Goal: Task Accomplishment & Management: Complete application form

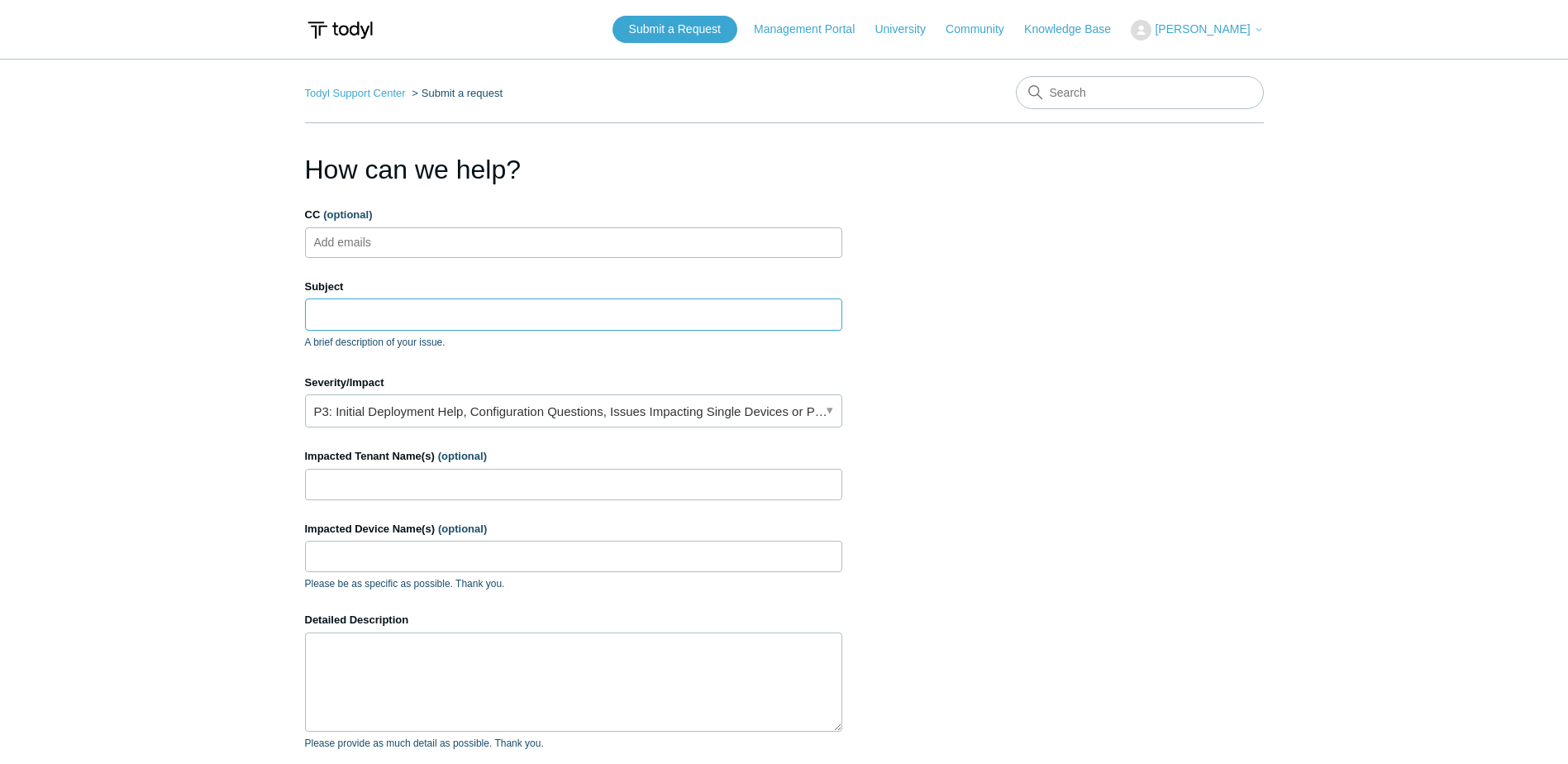
click at [443, 309] on input "Subject" at bounding box center [573, 313] width 537 height 31
type input "H"
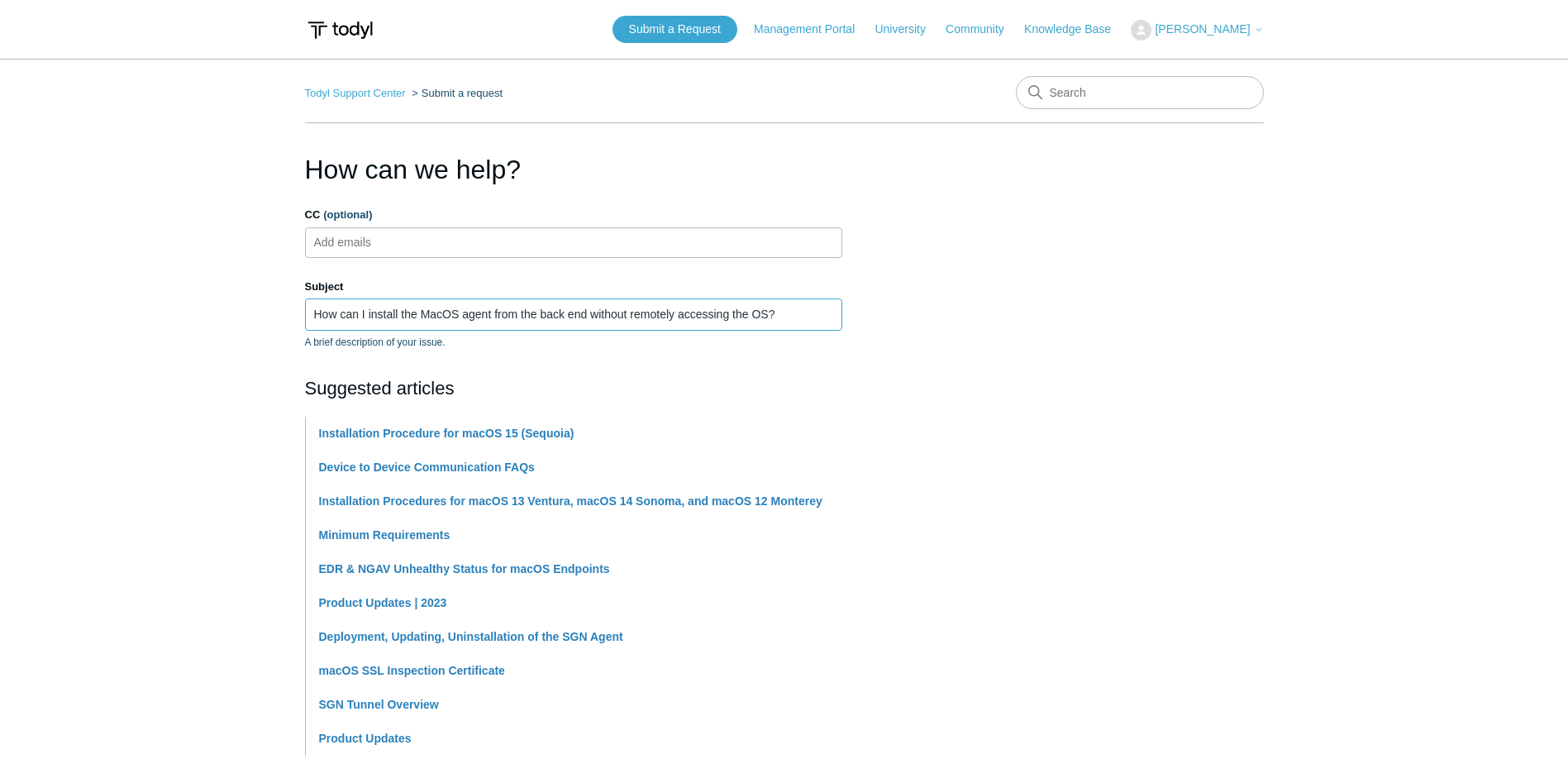
click at [345, 313] on input "How can I install the MacOS agent from the back end without remotely accessing …" at bounding box center [573, 313] width 537 height 31
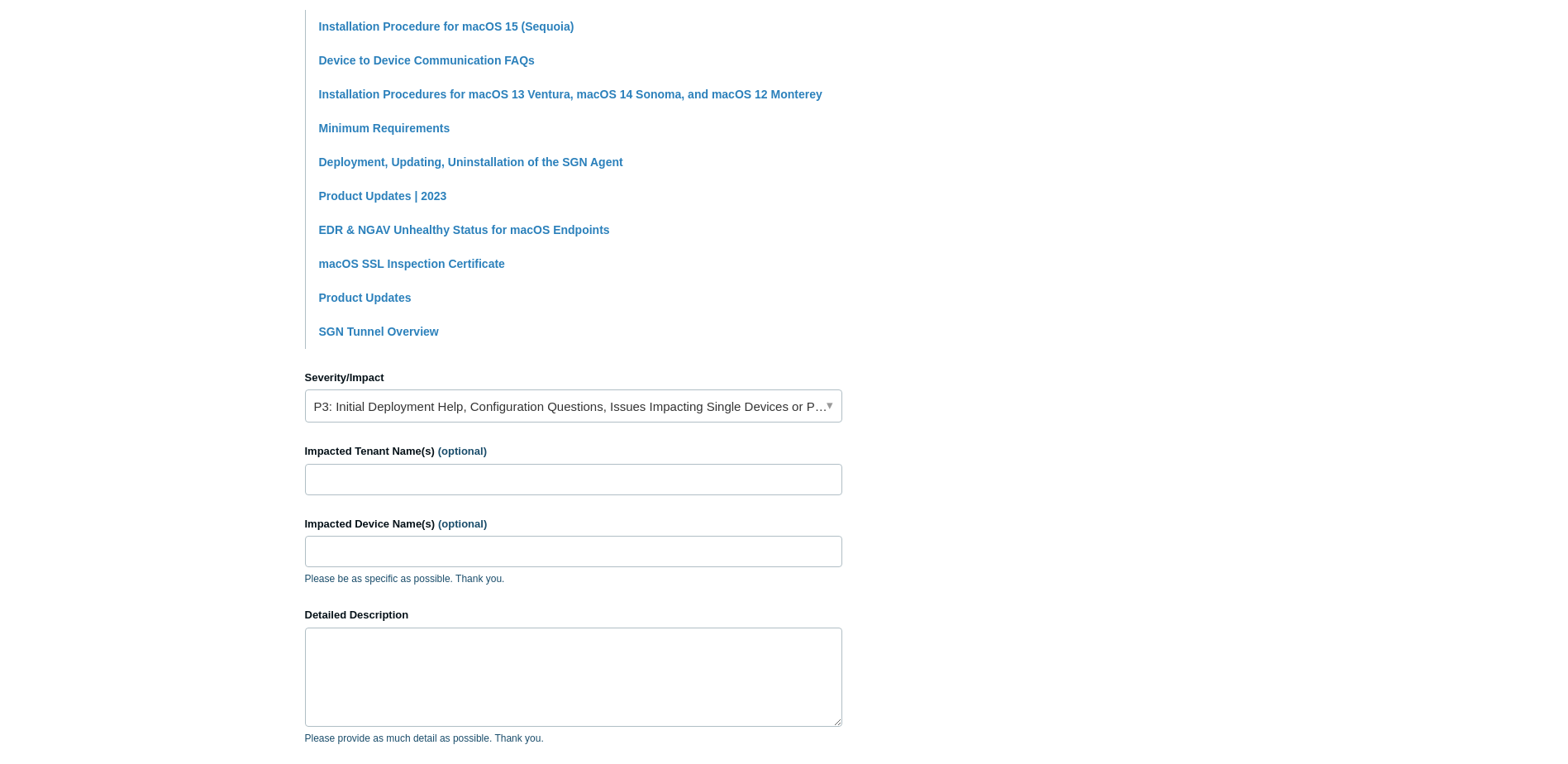
scroll to position [413, 0]
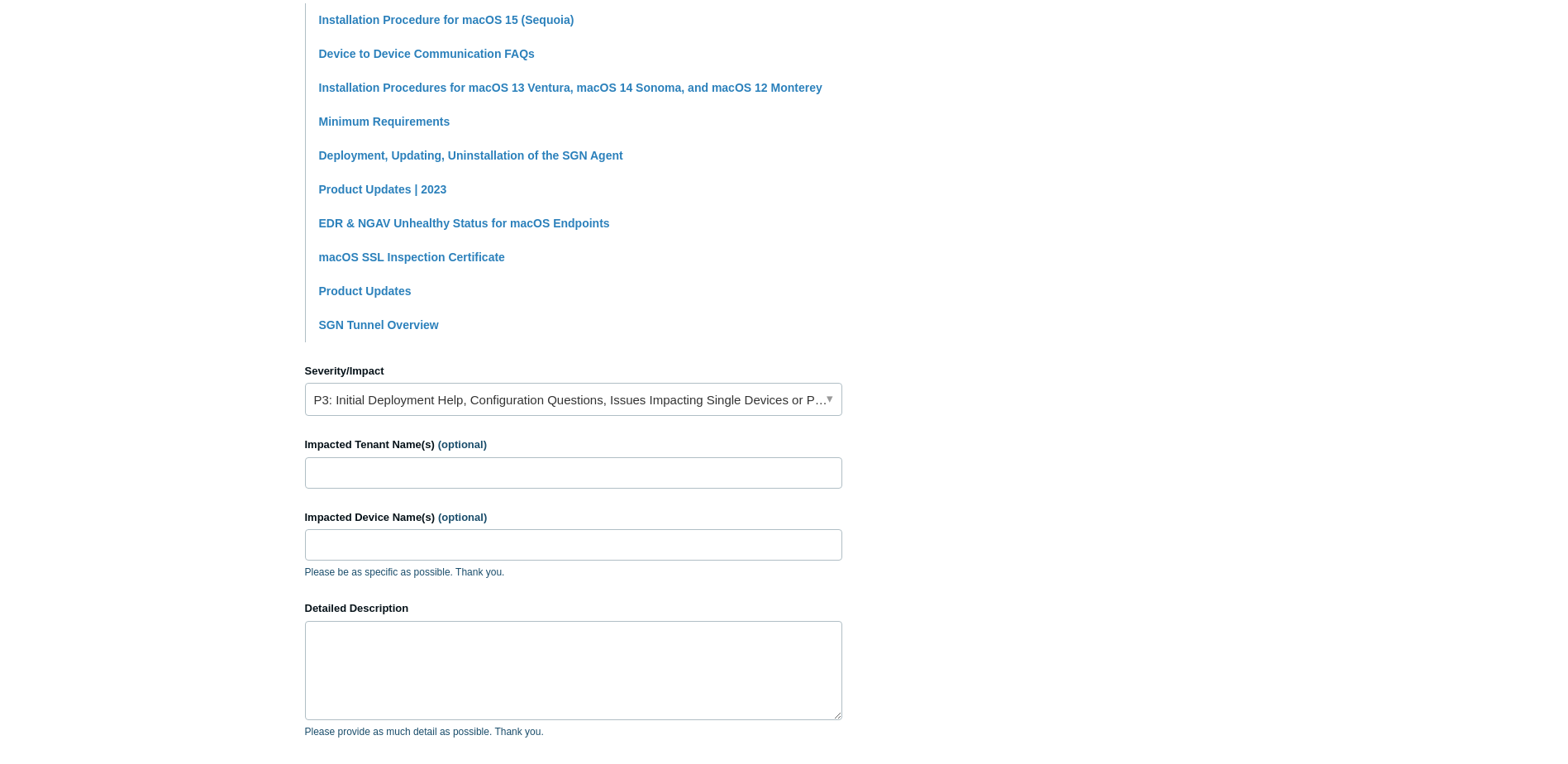
type input "Can I install the MacOS agent from the back end without remotely accessing the …"
click at [826, 391] on link "P3: Initial Deployment Help, Configuration Questions, Issues Impacting Single D…" at bounding box center [573, 399] width 537 height 33
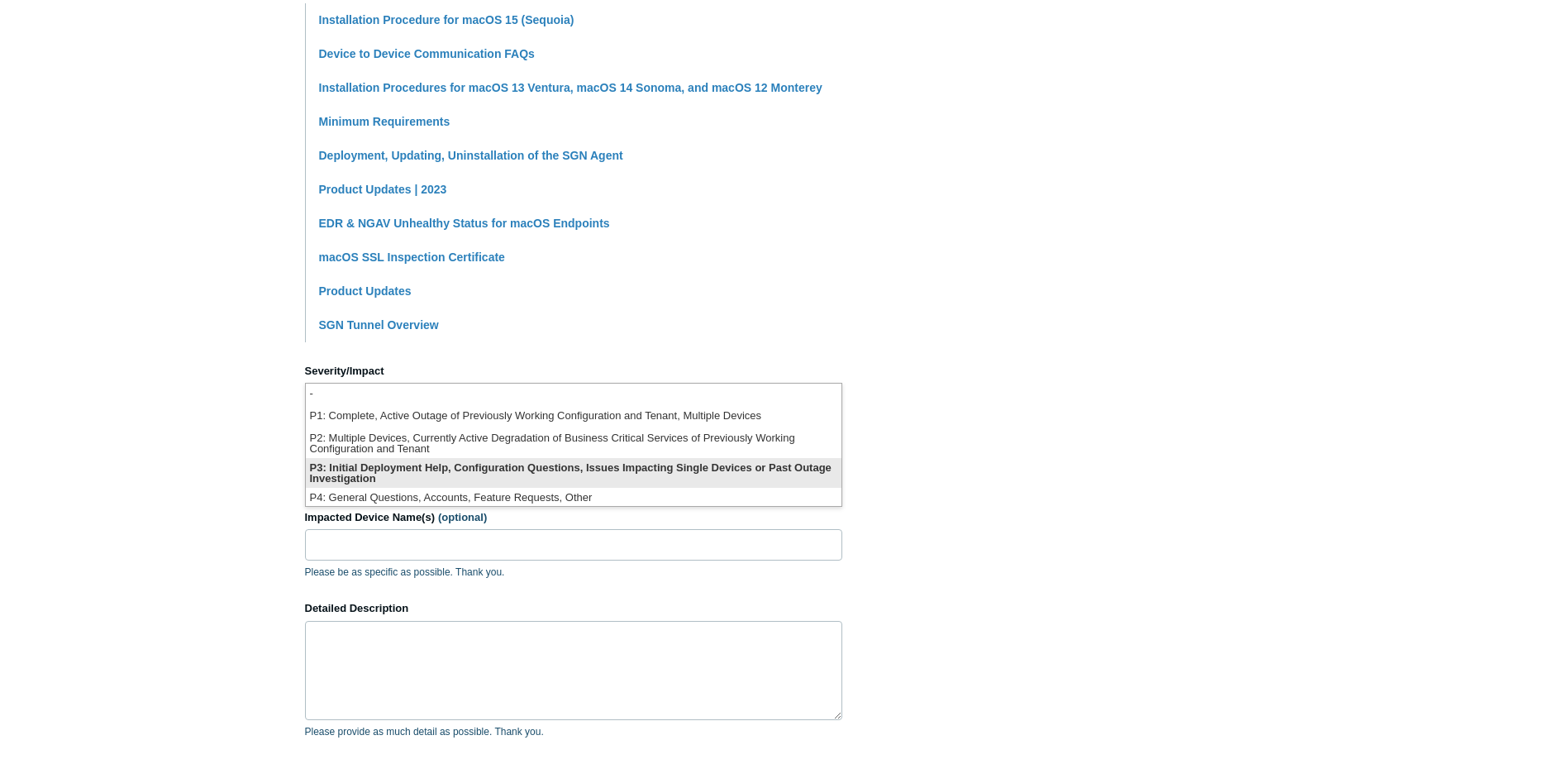
click at [409, 470] on li "P3: Initial Deployment Help, Configuration Questions, Issues Impacting Single D…" at bounding box center [573, 472] width 536 height 30
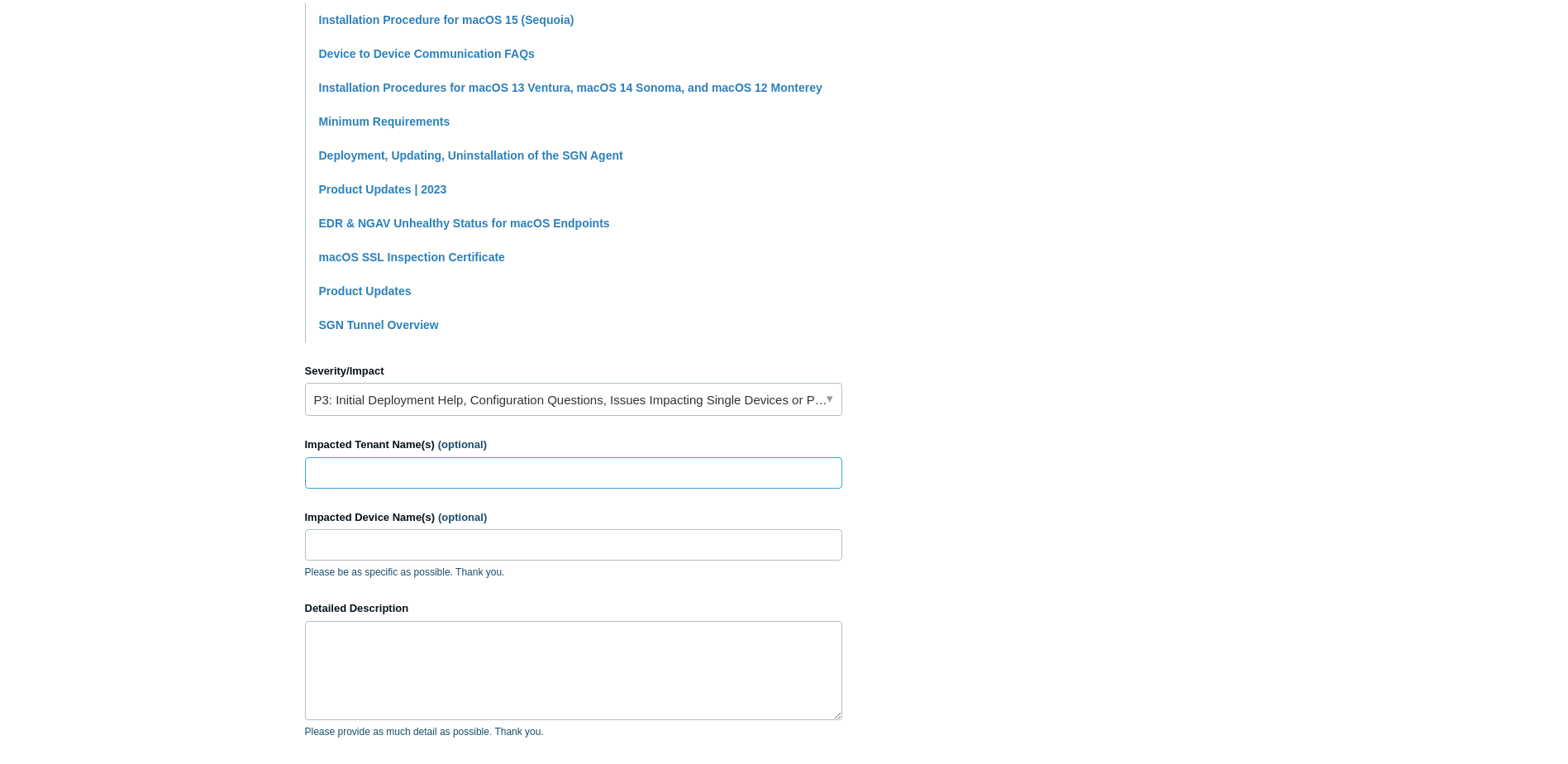
click at [382, 478] on input "Impacted Tenant Name(s) (optional)" at bounding box center [573, 472] width 537 height 31
click at [418, 555] on input "Impacted Device Name(s) (optional)" at bounding box center [573, 545] width 537 height 31
click at [404, 472] on input "Impacted Tenant Name(s) (optional)" at bounding box center [573, 472] width 537 height 31
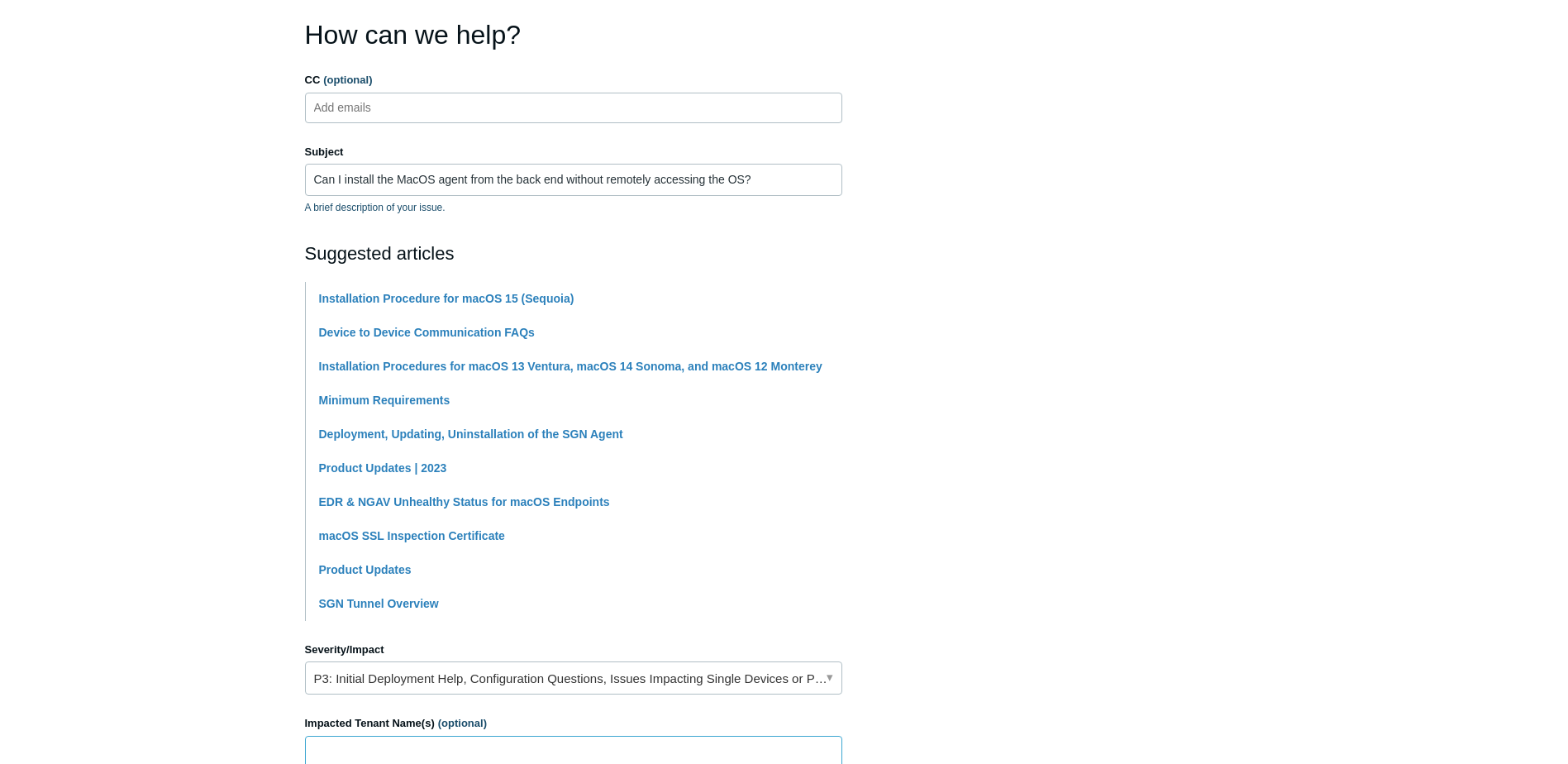
scroll to position [664, 0]
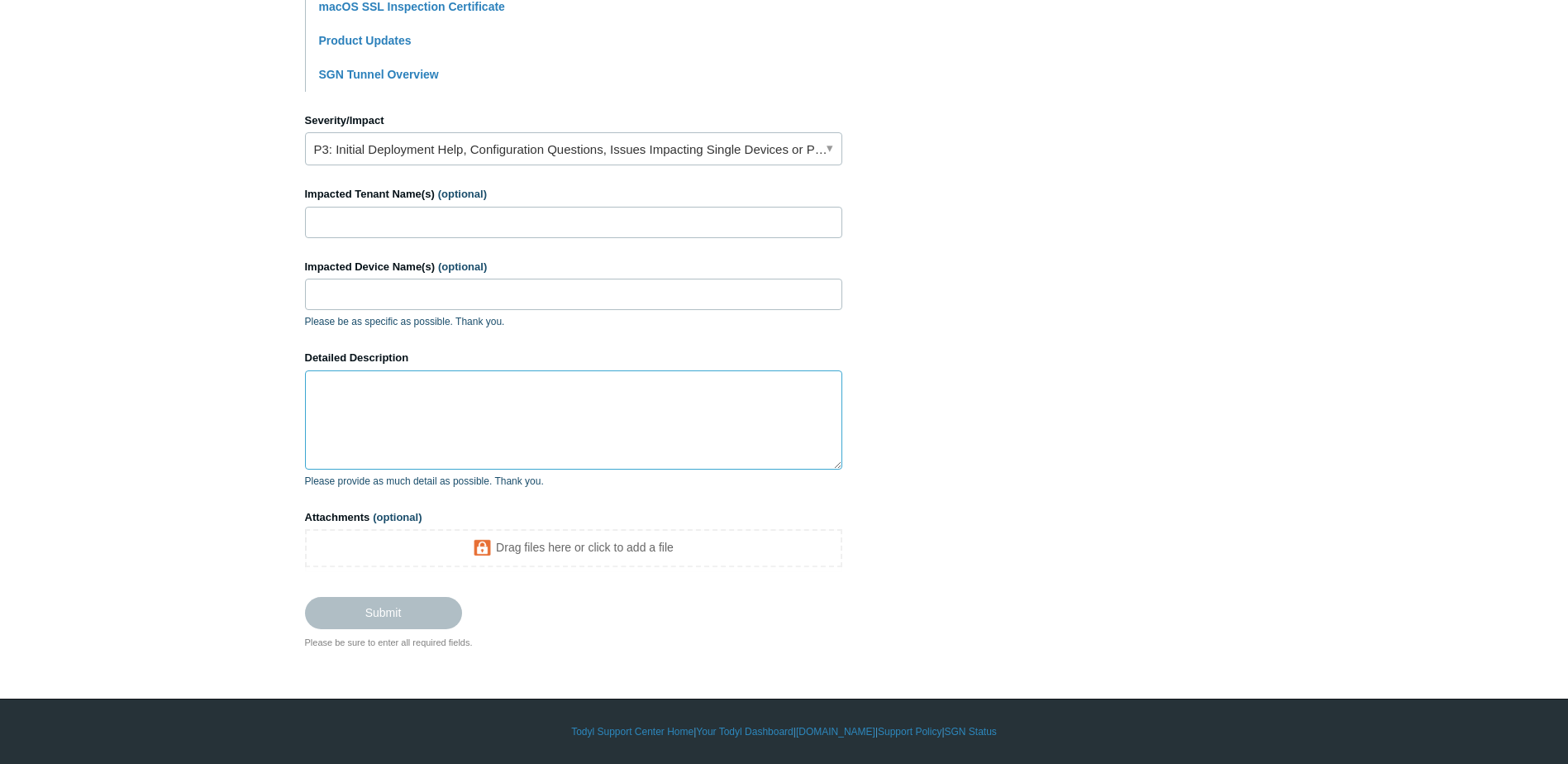
click at [393, 406] on textarea "Detailed Description" at bounding box center [573, 420] width 537 height 99
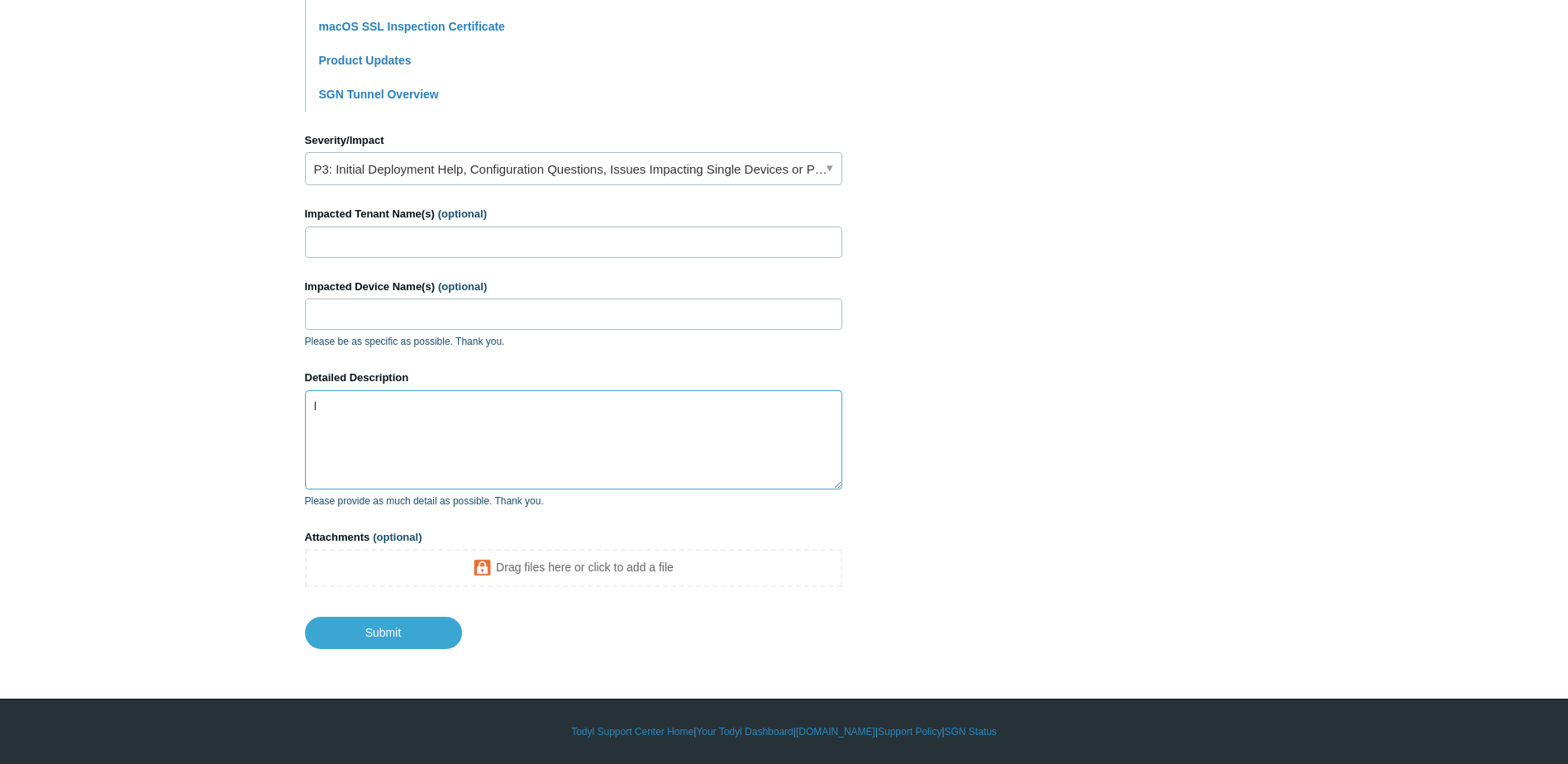
scroll to position [644, 0]
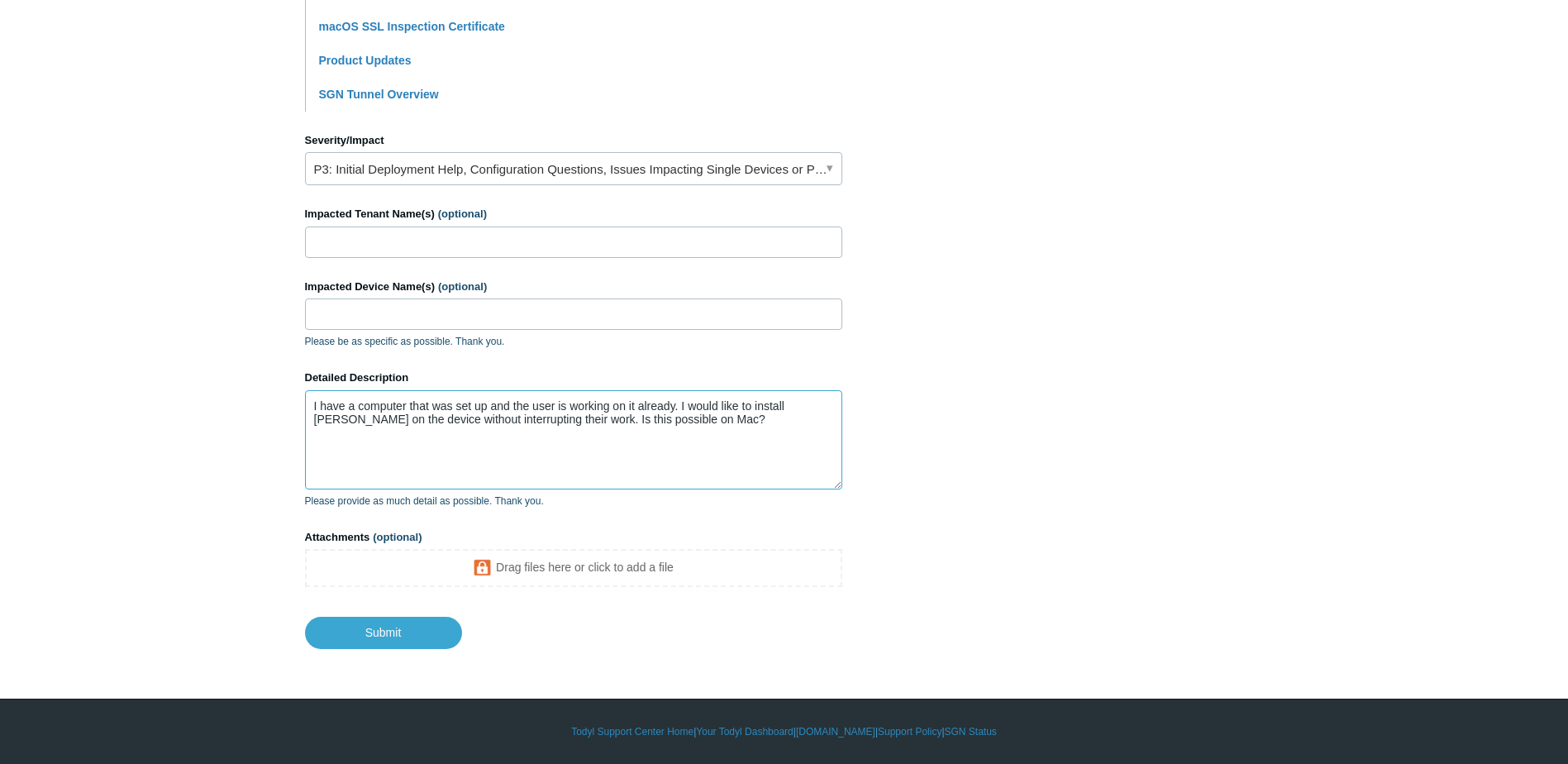
click at [316, 404] on textarea "I have a computer that was set up and the user is working on it already. I woul…" at bounding box center [573, 440] width 537 height 99
click at [665, 412] on textarea "I have a computer that was set up and the user is working on it already. I woul…" at bounding box center [573, 440] width 537 height 99
type textarea "I have a computer that was set up and the user is working on it already. I woul…"
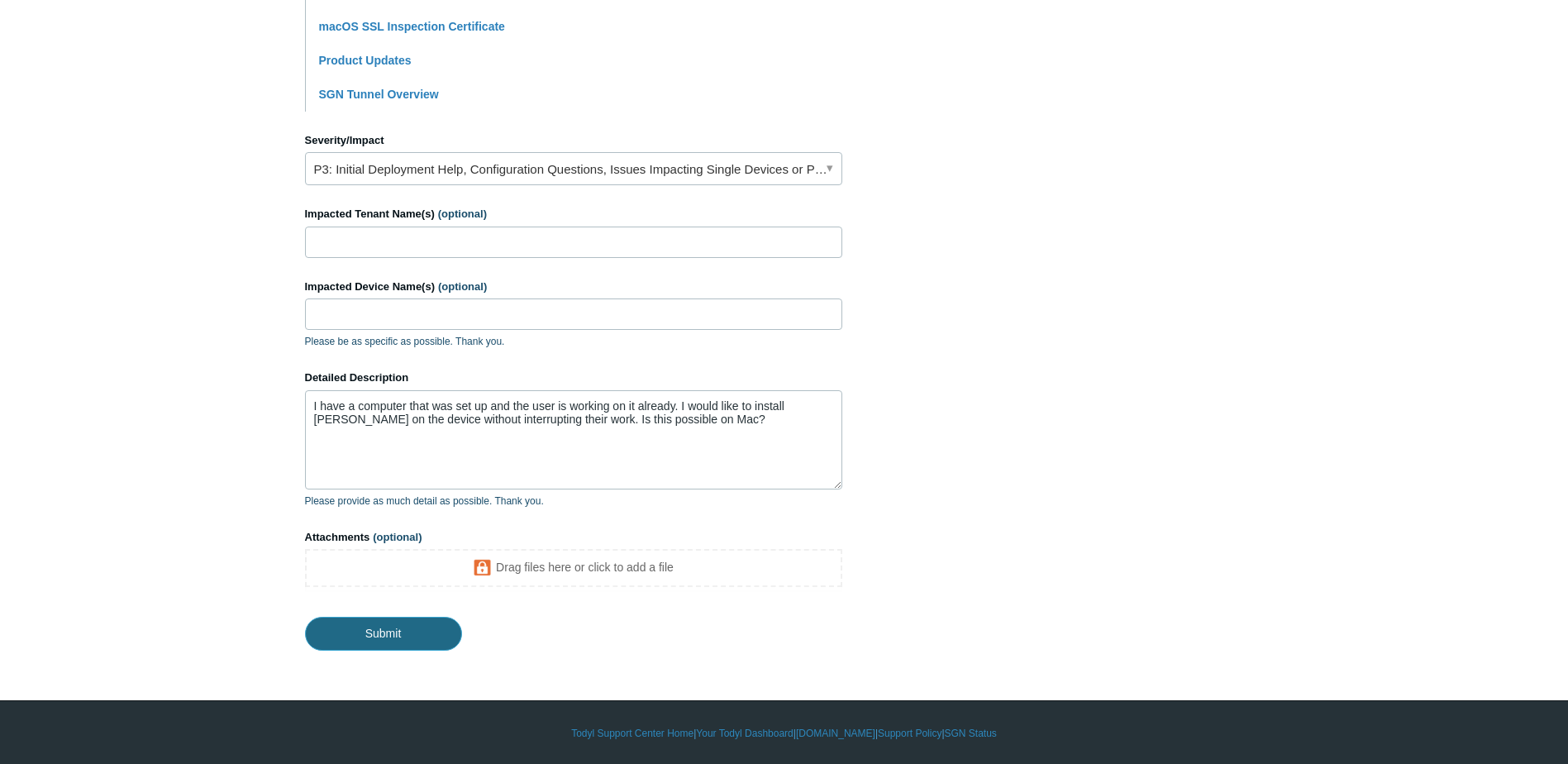
click at [413, 635] on input "Submit" at bounding box center [383, 633] width 157 height 33
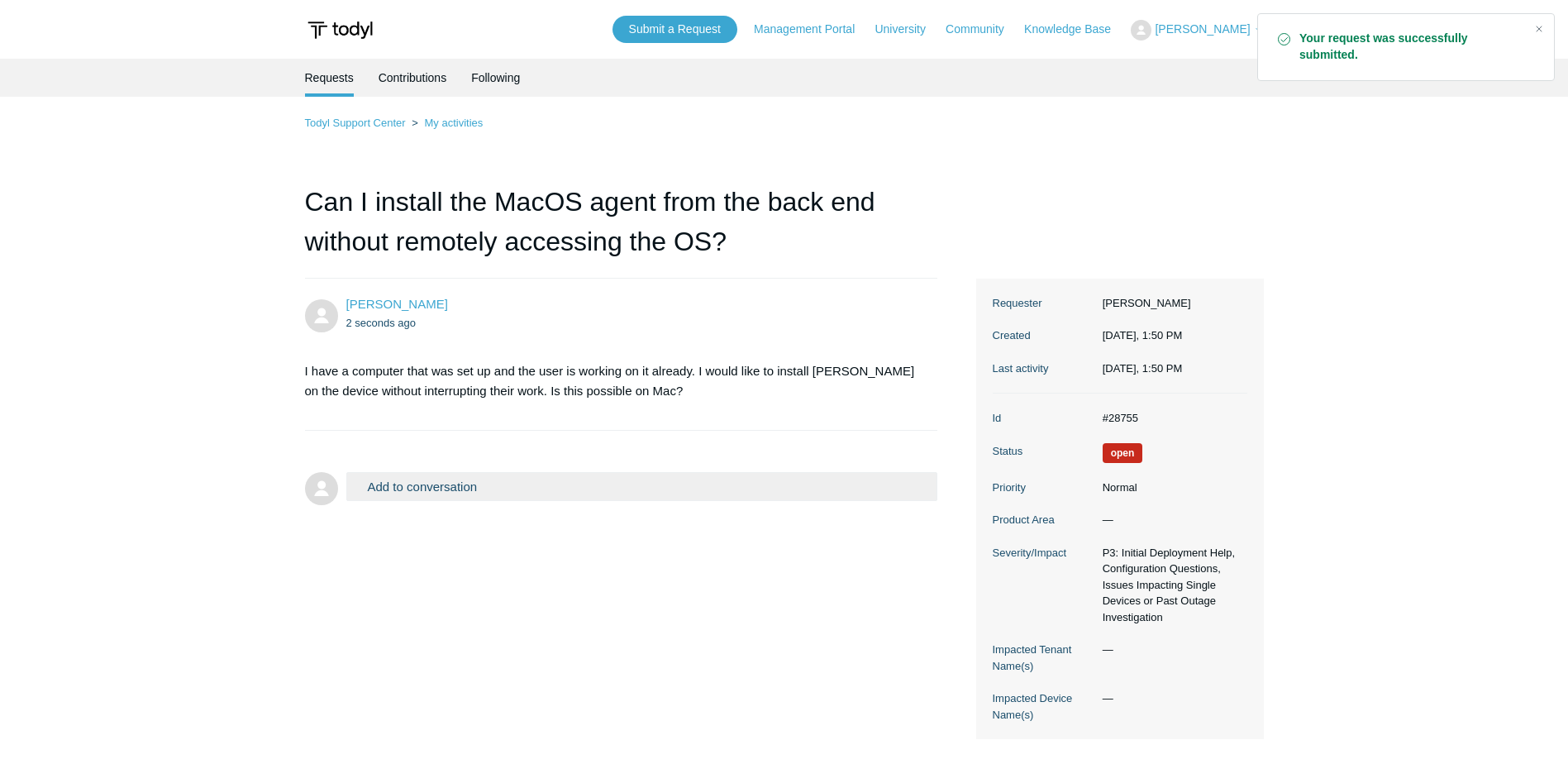
click at [410, 633] on div "[PERSON_NAME] 2 seconds ago I have a computer that was set up and the user is w…" at bounding box center [784, 510] width 959 height 461
click at [409, 633] on div "Eric Munsterteiger 2 seconds ago I have a computer that was set up and the user…" at bounding box center [784, 510] width 959 height 461
click at [406, 632] on div "Eric Munsterteiger 2 seconds ago I have a computer that was set up and the user…" at bounding box center [784, 510] width 959 height 461
click at [859, 112] on main "Requests Contributions Following Todyl Support Center My activities Can I insta…" at bounding box center [784, 403] width 1568 height 688
click at [1544, 28] on div "Close" at bounding box center [1538, 29] width 23 height 23
